Goal: Task Accomplishment & Management: Use online tool/utility

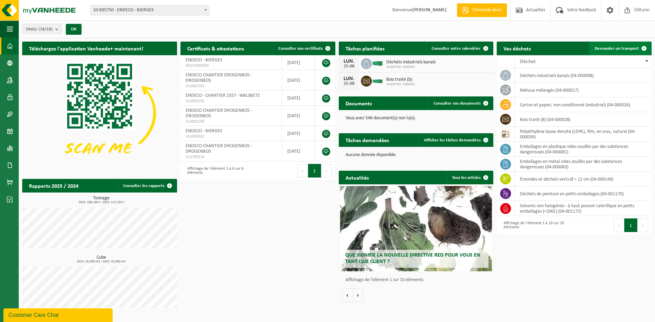
click at [604, 50] on span "Demander un transport" at bounding box center [616, 48] width 44 height 4
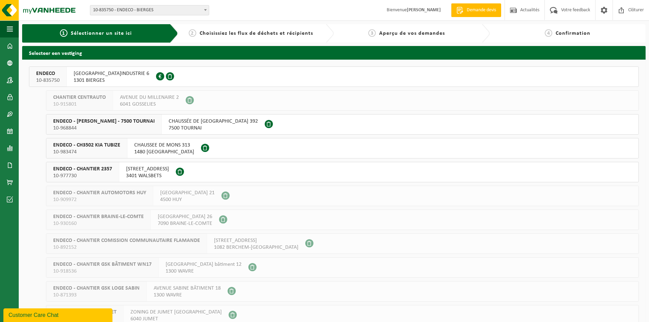
click at [100, 79] on span "1301 BIERGES" at bounding box center [112, 80] width 76 height 7
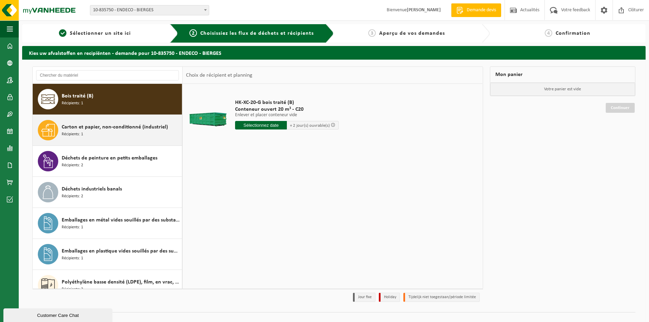
click at [90, 129] on span "Carton et papier, non-conditionné (industriel)" at bounding box center [115, 127] width 106 height 8
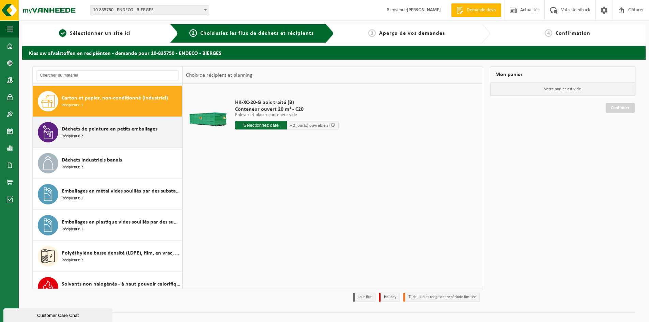
scroll to position [31, 0]
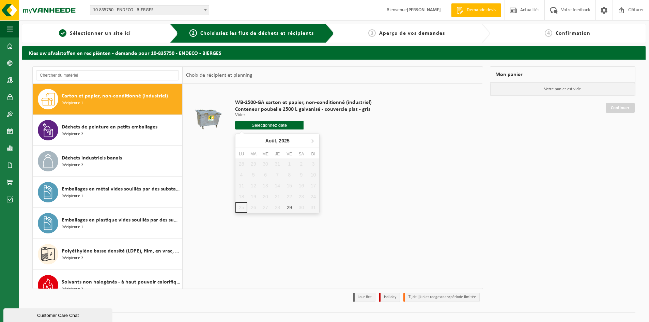
click at [254, 122] on input "text" at bounding box center [269, 125] width 69 height 9
click at [290, 208] on div "29" at bounding box center [290, 207] width 12 height 11
type input "à partir de 2025-08-29"
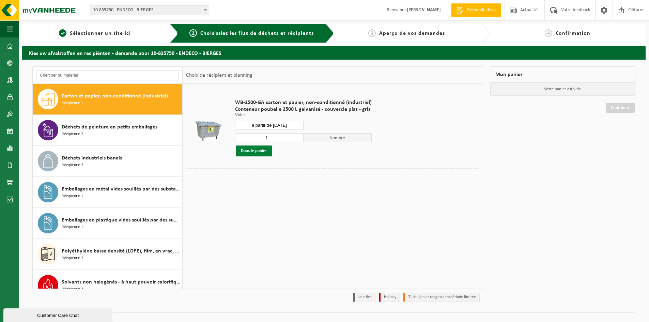
click at [258, 153] on button "Dans le panier" at bounding box center [254, 151] width 36 height 11
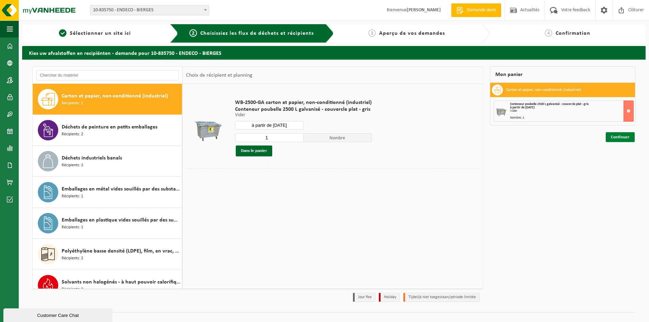
click at [617, 139] on link "Continuer" at bounding box center [620, 137] width 29 height 10
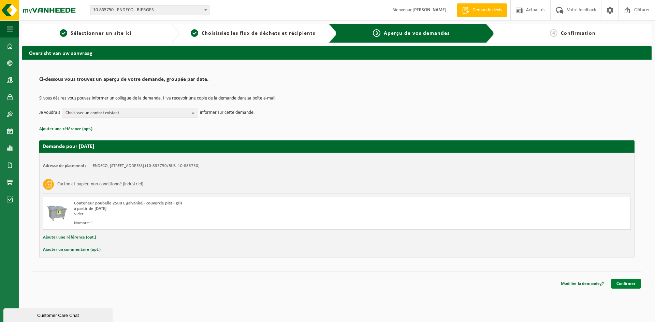
click at [629, 282] on link "Confirmer" at bounding box center [625, 284] width 29 height 10
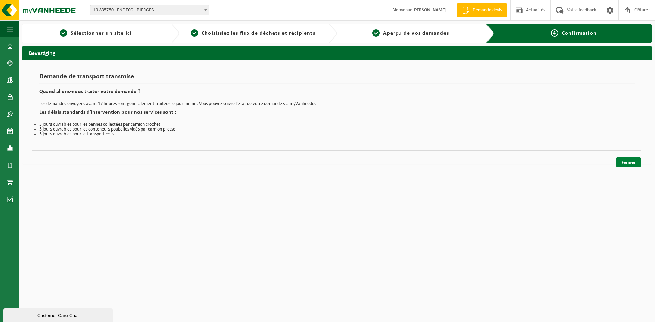
click at [625, 165] on link "Fermer" at bounding box center [628, 163] width 24 height 10
